Goal: Transaction & Acquisition: Purchase product/service

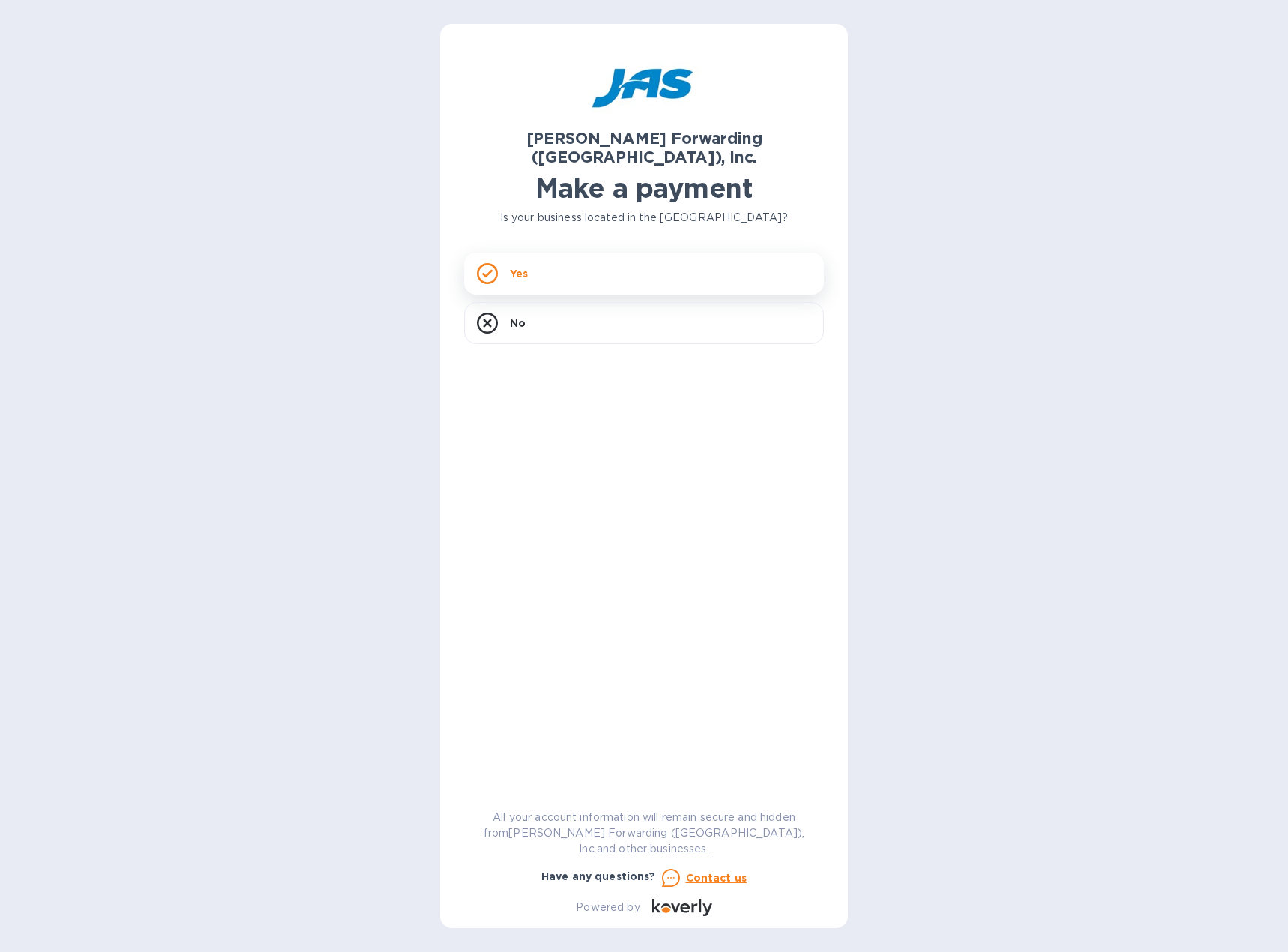
click at [528, 266] on p "Yes" at bounding box center [519, 274] width 18 height 15
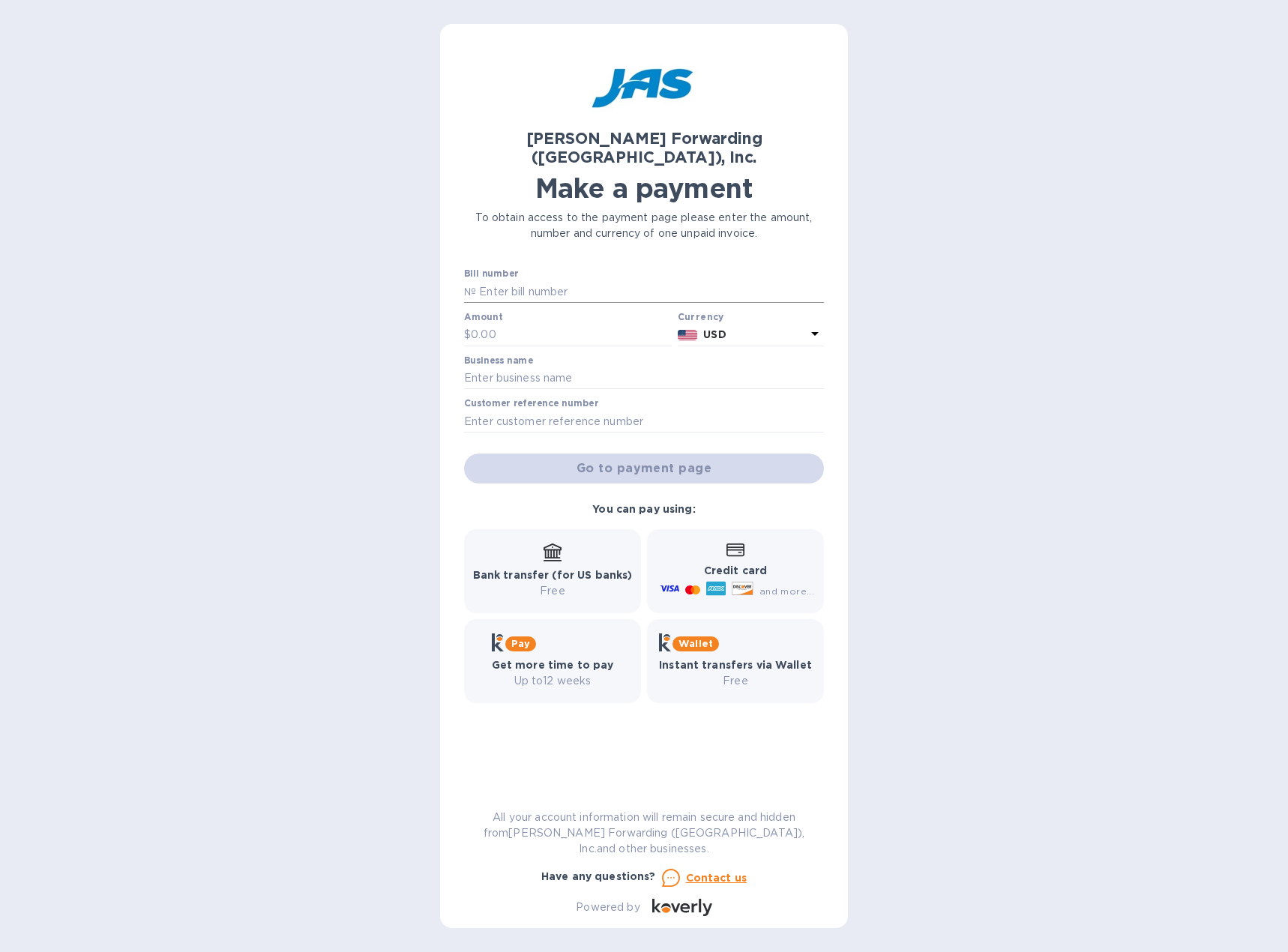
click at [566, 302] on div at bounding box center [644, 303] width 359 height 3
click at [565, 280] on input "text" at bounding box center [650, 291] width 348 height 22
type input "BOS503361024"
type input "5,347"
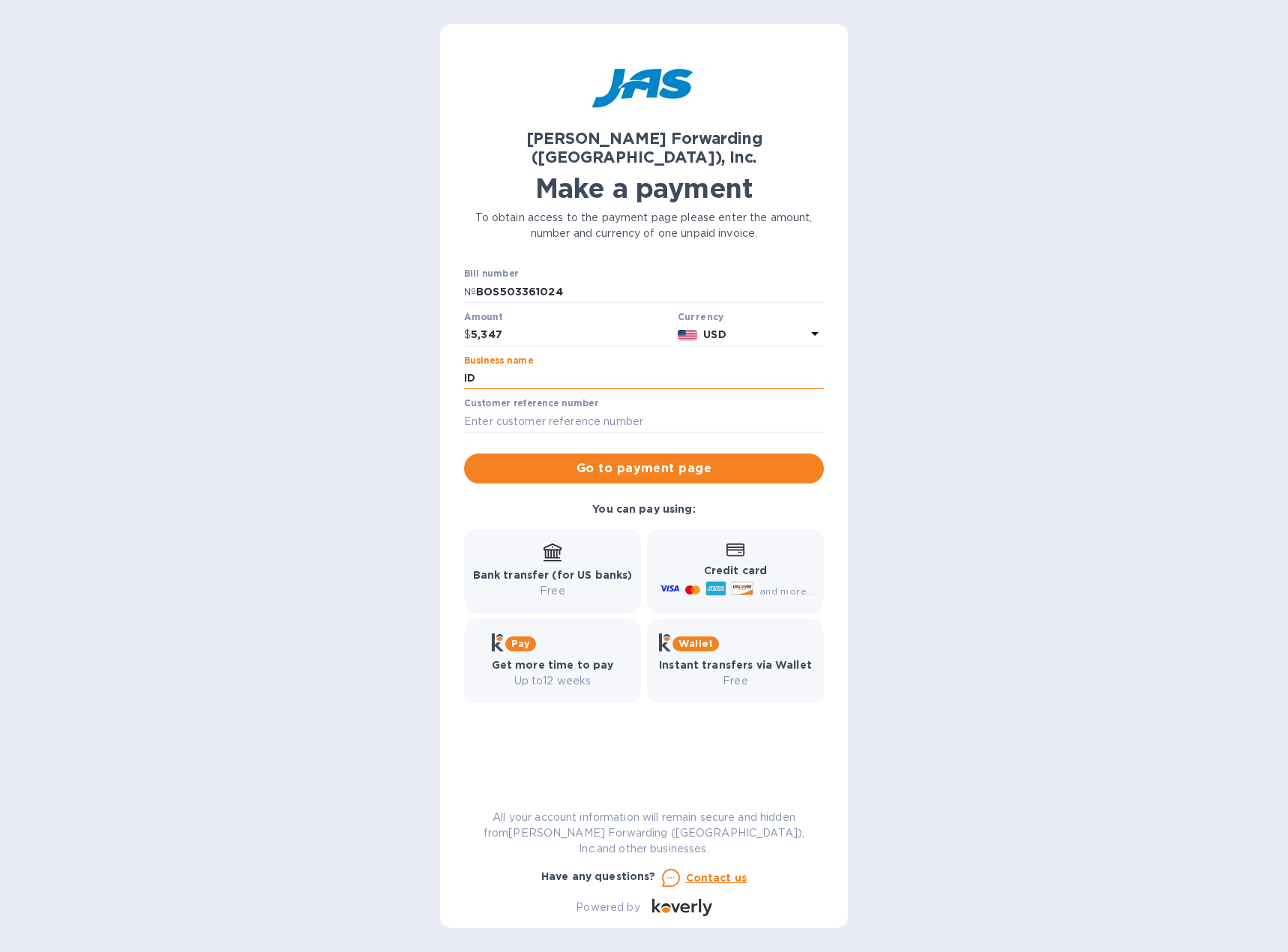
type input "IDP Americas, Inc"
click at [637, 459] on span "Go to payment page" at bounding box center [644, 469] width 336 height 18
